Goal: Information Seeking & Learning: Learn about a topic

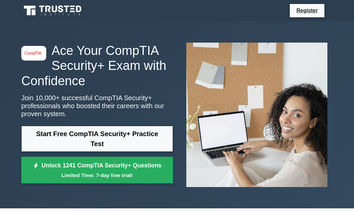
click at [6, 116] on div "image/svg+xml Ace Your CompTIA Security+ Exam with Confidence Join 10,000+ succ…" at bounding box center [177, 114] width 354 height 187
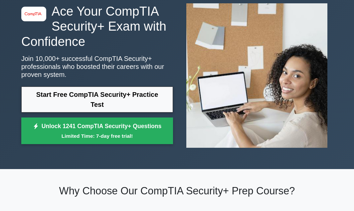
scroll to position [32, 0]
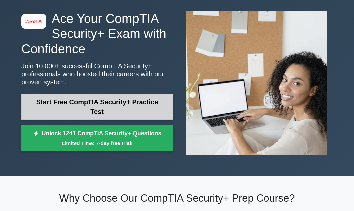
click at [89, 111] on link "Start Free CompTIA Security+ Practice Test" at bounding box center [97, 107] width 152 height 26
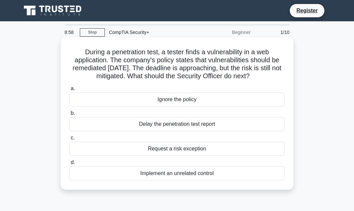
click at [170, 173] on div "Implement an unrelated control" at bounding box center [177, 173] width 216 height 14
click at [69, 165] on input "d. Implement an unrelated control" at bounding box center [69, 162] width 0 height 4
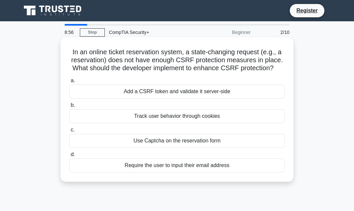
click at [171, 166] on div "Require the user to input their email address" at bounding box center [177, 165] width 216 height 14
click at [69, 157] on input "d. Require the user to input their email address" at bounding box center [69, 154] width 0 height 4
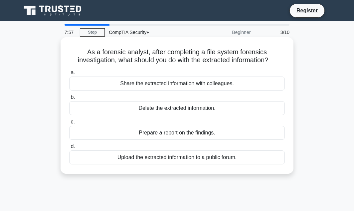
click at [142, 81] on div "Share the extracted information with colleagues." at bounding box center [177, 84] width 216 height 14
click at [69, 75] on input "a. Share the extracted information with colleagues." at bounding box center [69, 73] width 0 height 4
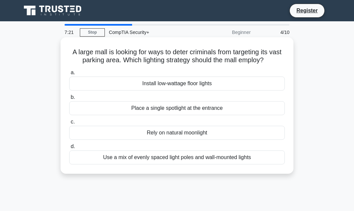
click at [158, 158] on div "Use a mix of evenly spaced light poles and wall-mounted lights" at bounding box center [177, 157] width 216 height 14
click at [69, 149] on input "d. Use a mix of evenly spaced light poles and wall-mounted lights" at bounding box center [69, 146] width 0 height 4
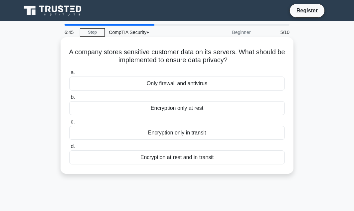
click at [158, 160] on div "Encryption at rest and in transit" at bounding box center [177, 157] width 216 height 14
click at [69, 149] on input "d. Encryption at rest and in transit" at bounding box center [69, 146] width 0 height 4
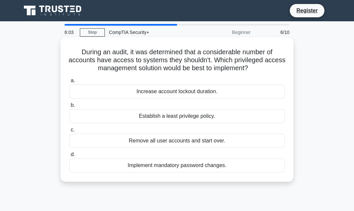
click at [155, 166] on div "Implement mandatory password changes." at bounding box center [177, 165] width 216 height 14
click at [69, 157] on input "d. Implement mandatory password changes." at bounding box center [69, 154] width 0 height 4
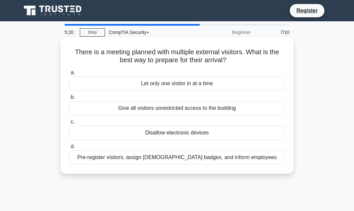
click at [160, 156] on div "Pre-register visitors, assign [DEMOGRAPHIC_DATA] badges, and inform employees" at bounding box center [177, 157] width 216 height 14
click at [69, 149] on input "d. Pre-register visitors, assign [DEMOGRAPHIC_DATA] badges, and inform employees" at bounding box center [69, 146] width 0 height 4
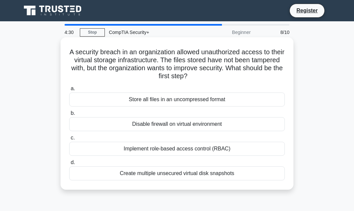
click at [159, 153] on div "Implement role-based access control (RBAC)" at bounding box center [177, 149] width 216 height 14
click at [69, 140] on input "c. Implement role-based access control (RBAC)" at bounding box center [69, 138] width 0 height 4
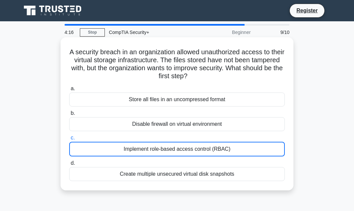
click at [216, 151] on div "Implement role-based access control (RBAC)" at bounding box center [177, 149] width 216 height 15
click at [69, 140] on input "c. Implement role-based access control (RBAC)" at bounding box center [69, 138] width 0 height 4
click at [216, 151] on div "Implement role-based access control (RBAC)" at bounding box center [177, 149] width 216 height 15
click at [69, 140] on input "c. Implement role-based access control (RBAC)" at bounding box center [69, 138] width 0 height 4
click at [135, 152] on div "Implement role-based access control (RBAC)" at bounding box center [177, 149] width 216 height 15
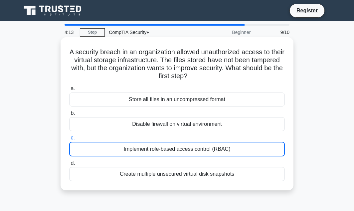
click at [69, 140] on input "c. Implement role-based access control (RBAC)" at bounding box center [69, 138] width 0 height 4
click at [121, 173] on div "Create multiple unsecured virtual disk snapshots" at bounding box center [177, 174] width 216 height 14
click at [69, 165] on input "d. Create multiple unsecured virtual disk snapshots" at bounding box center [69, 163] width 0 height 4
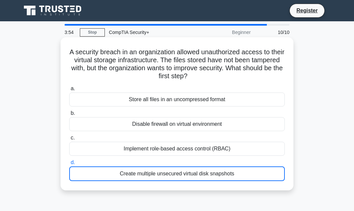
click at [115, 149] on div "Implement role-based access control (RBAC)" at bounding box center [177, 149] width 216 height 14
click at [69, 140] on input "c. Implement role-based access control (RBAC)" at bounding box center [69, 138] width 0 height 4
